Goal: Information Seeking & Learning: Learn about a topic

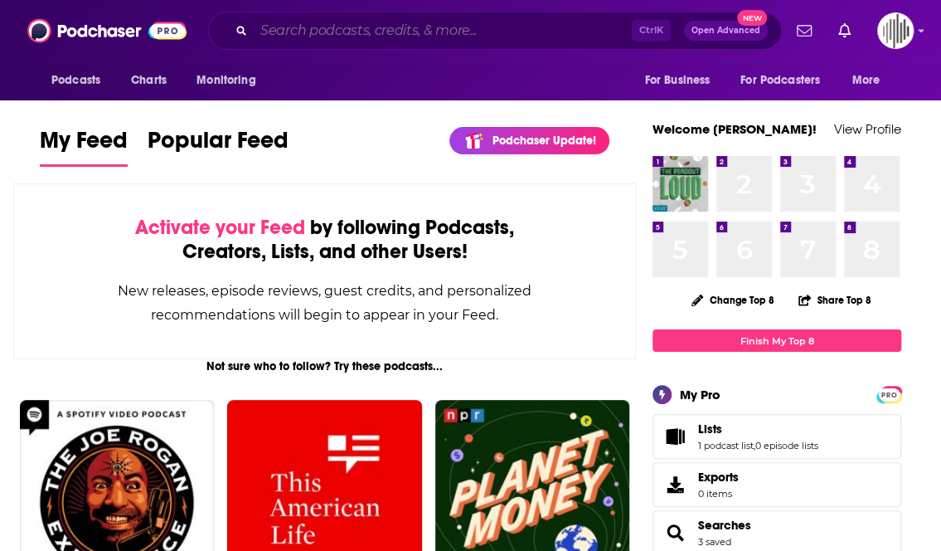
click at [409, 29] on input "Search podcasts, credits, & more..." at bounding box center [443, 30] width 378 height 27
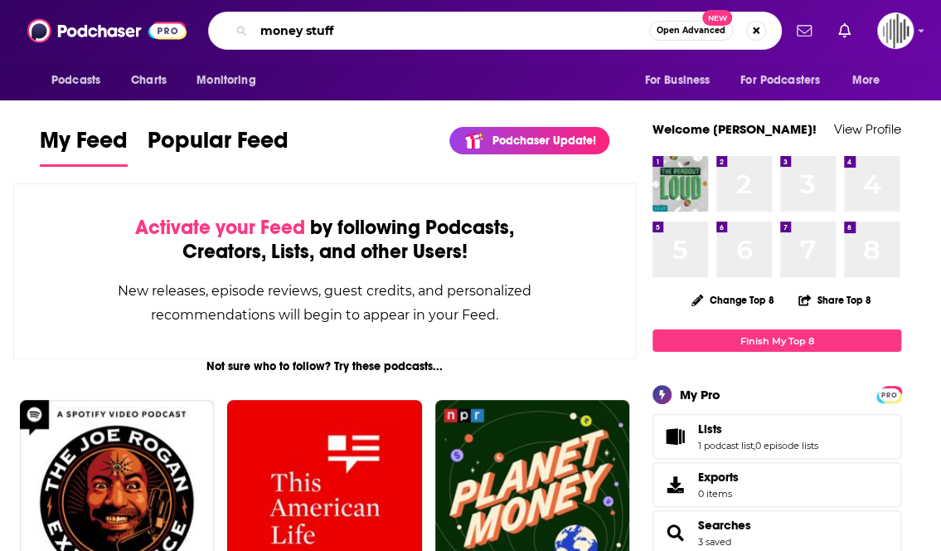
type input "money stuff"
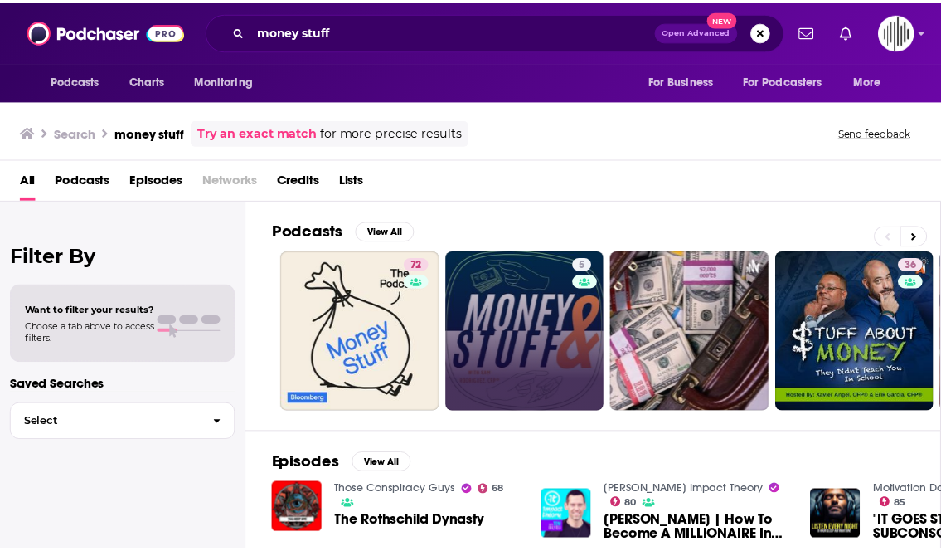
scroll to position [1, 0]
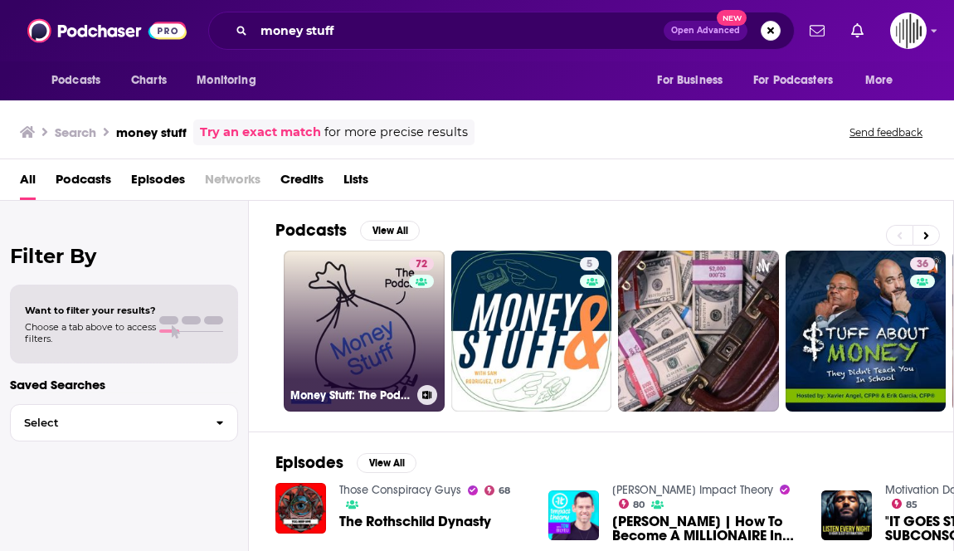
click at [368, 313] on link "72 Money Stuff: The Podcast" at bounding box center [364, 330] width 161 height 161
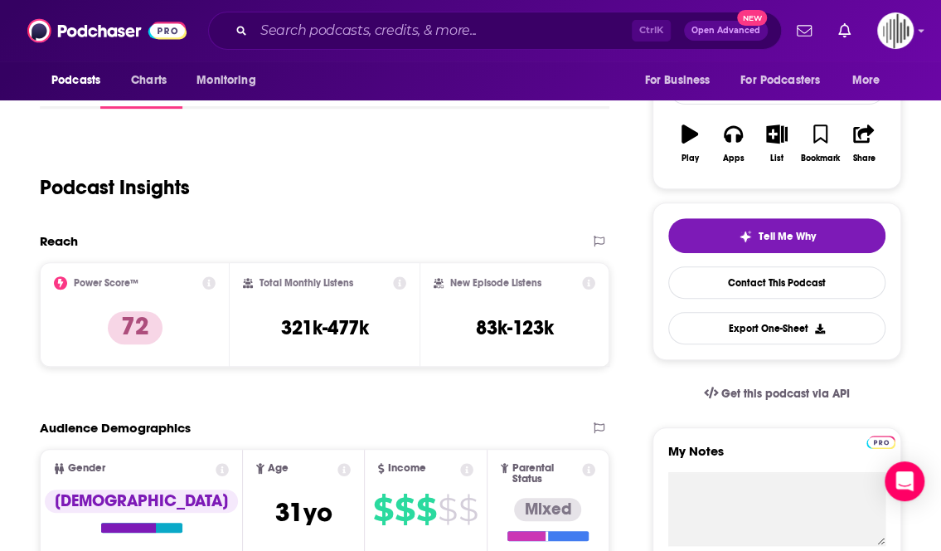
scroll to position [257, 0]
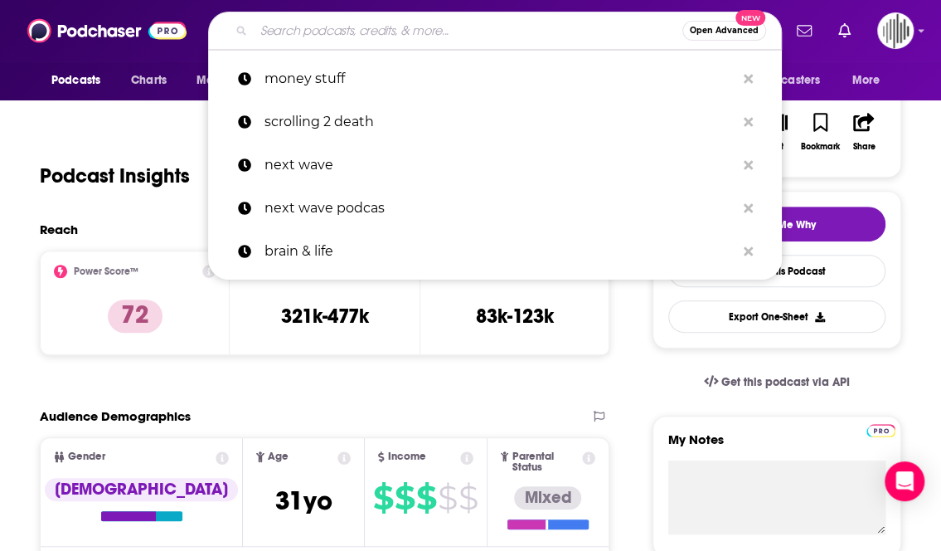
click at [302, 31] on input "Search podcasts, credits, & more..." at bounding box center [468, 30] width 429 height 27
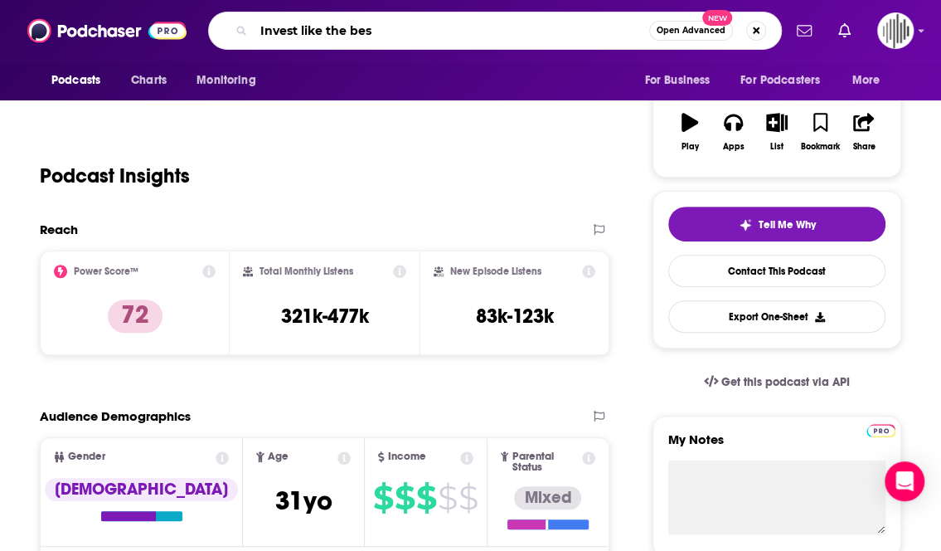
type input "Invest like the best"
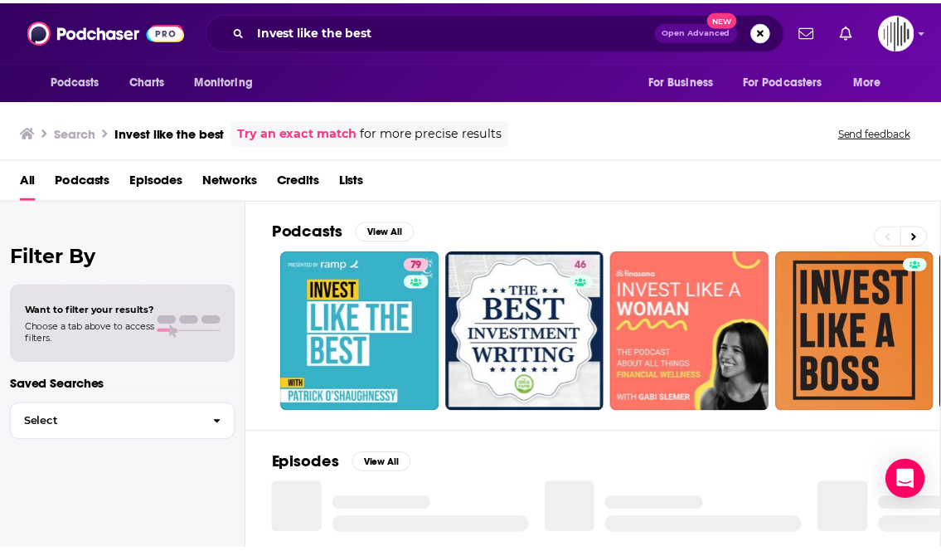
scroll to position [8, 0]
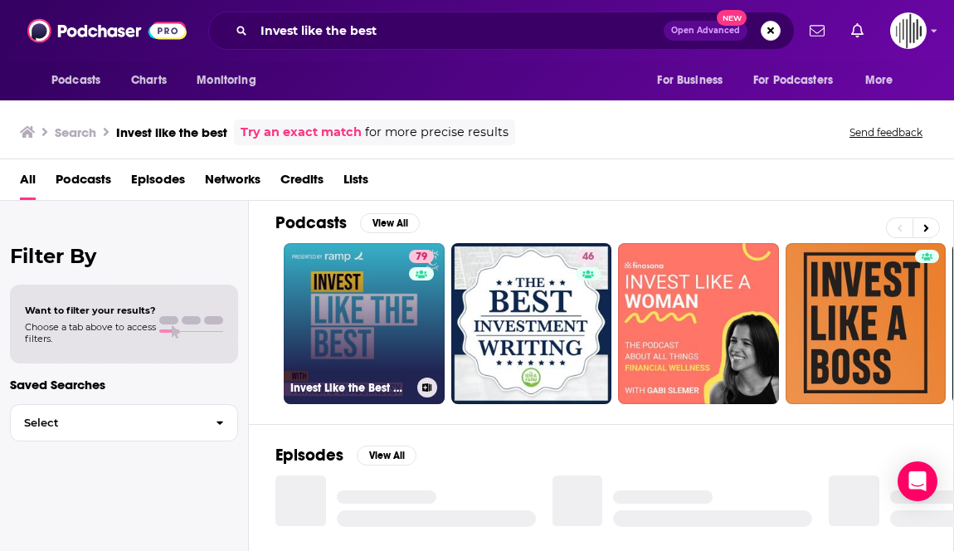
click at [390, 356] on link "79 Invest Like the Best with [PERSON_NAME]" at bounding box center [364, 323] width 161 height 161
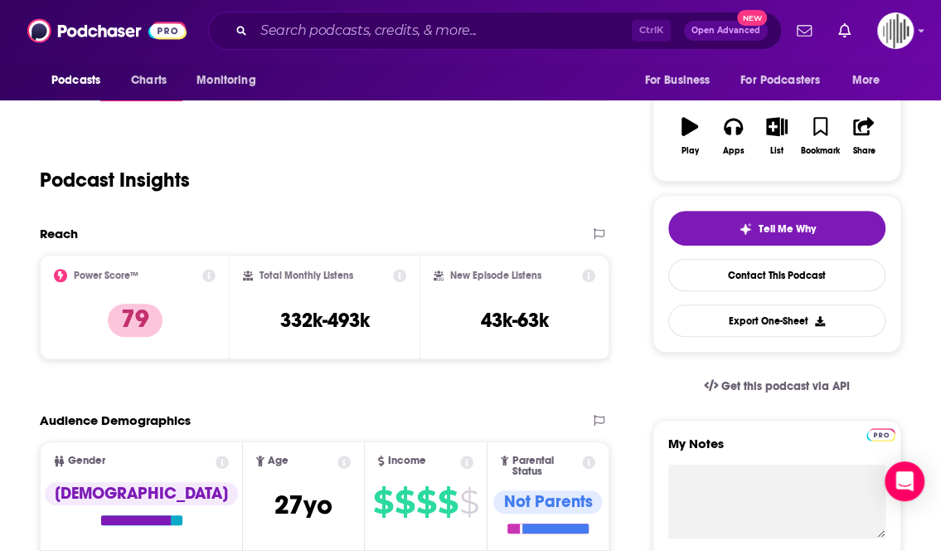
scroll to position [200, 0]
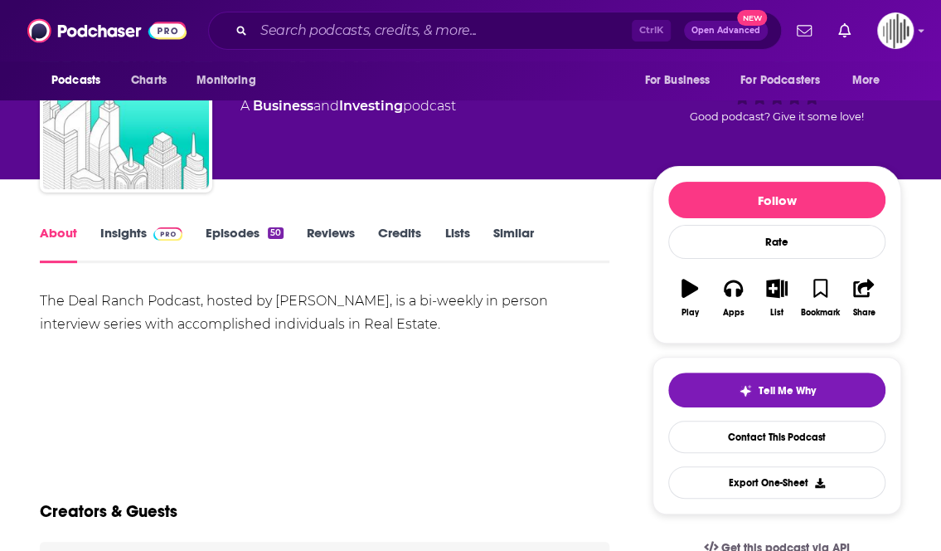
scroll to position [90, 0]
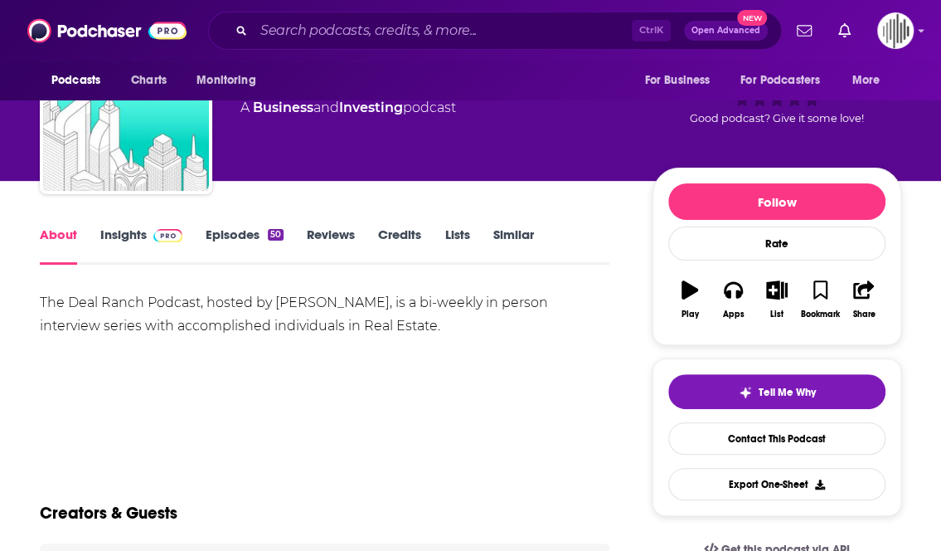
click at [124, 238] on link "Insights" at bounding box center [141, 245] width 82 height 38
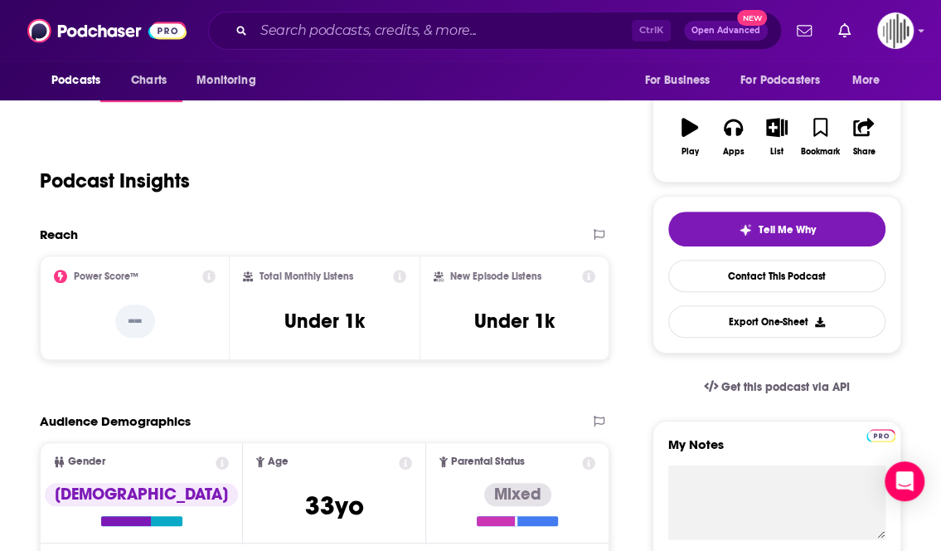
scroll to position [253, 0]
